Goal: Task Accomplishment & Management: Manage account settings

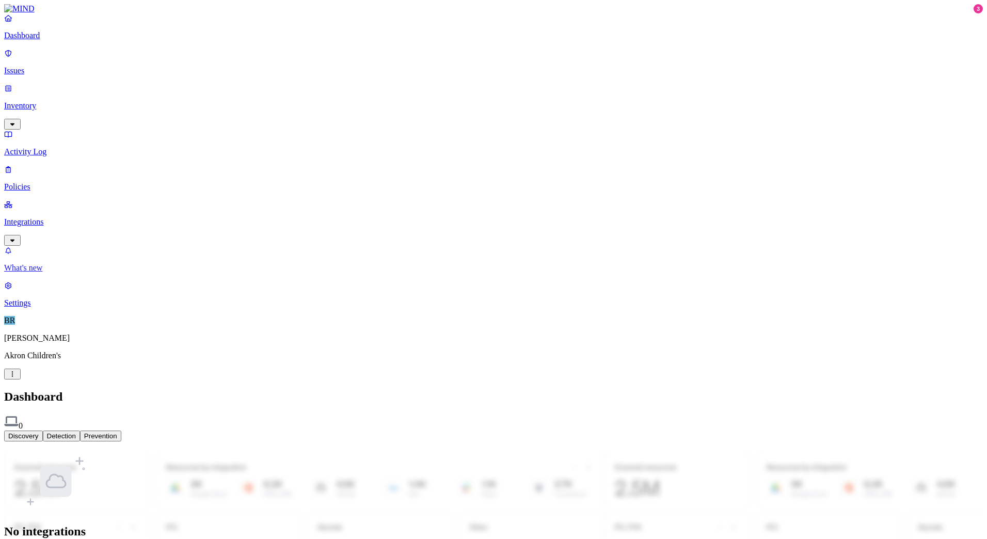
click at [60, 273] on p "What's new" at bounding box center [493, 267] width 979 height 9
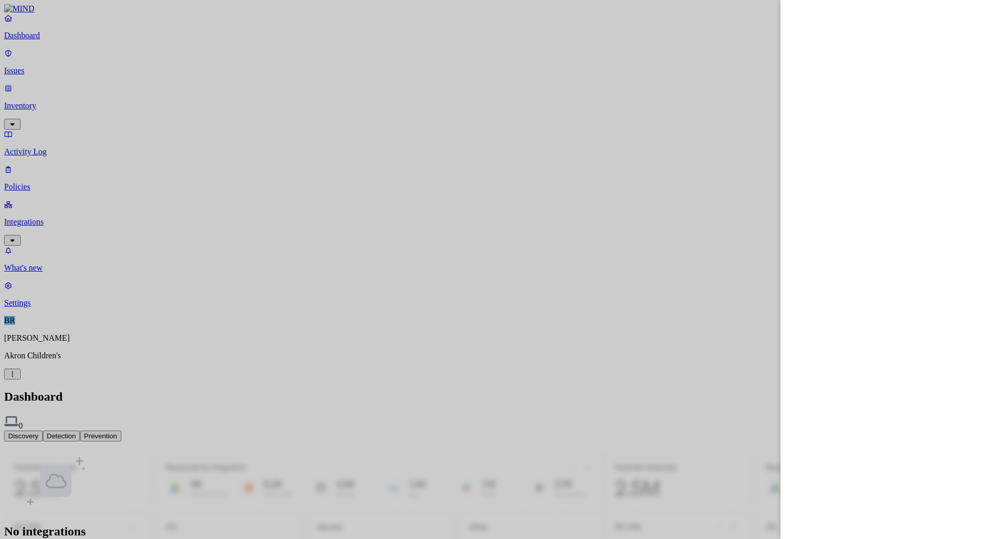
click at [30, 498] on div at bounding box center [493, 269] width 987 height 539
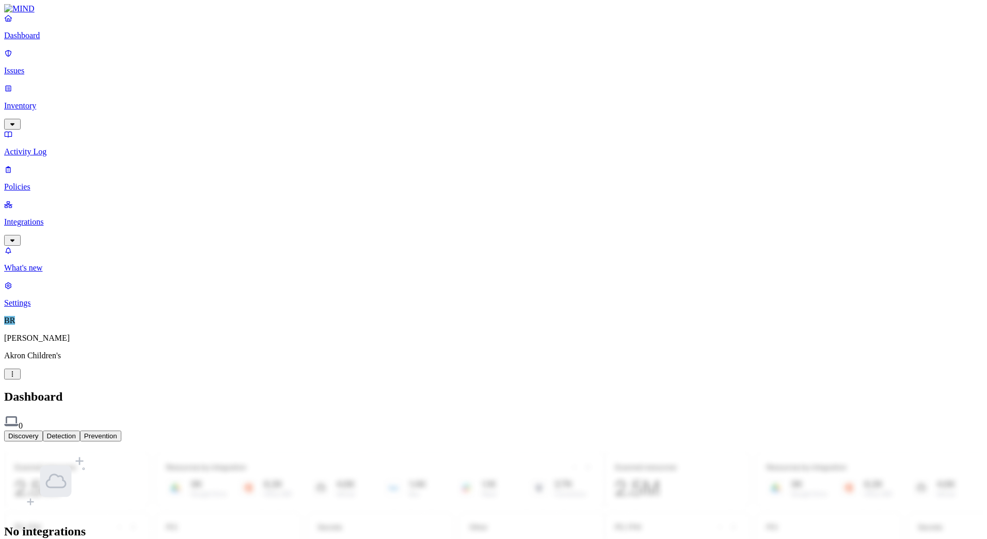
click at [18, 308] on link "Settings" at bounding box center [493, 294] width 979 height 27
